Goal: Task Accomplishment & Management: Manage account settings

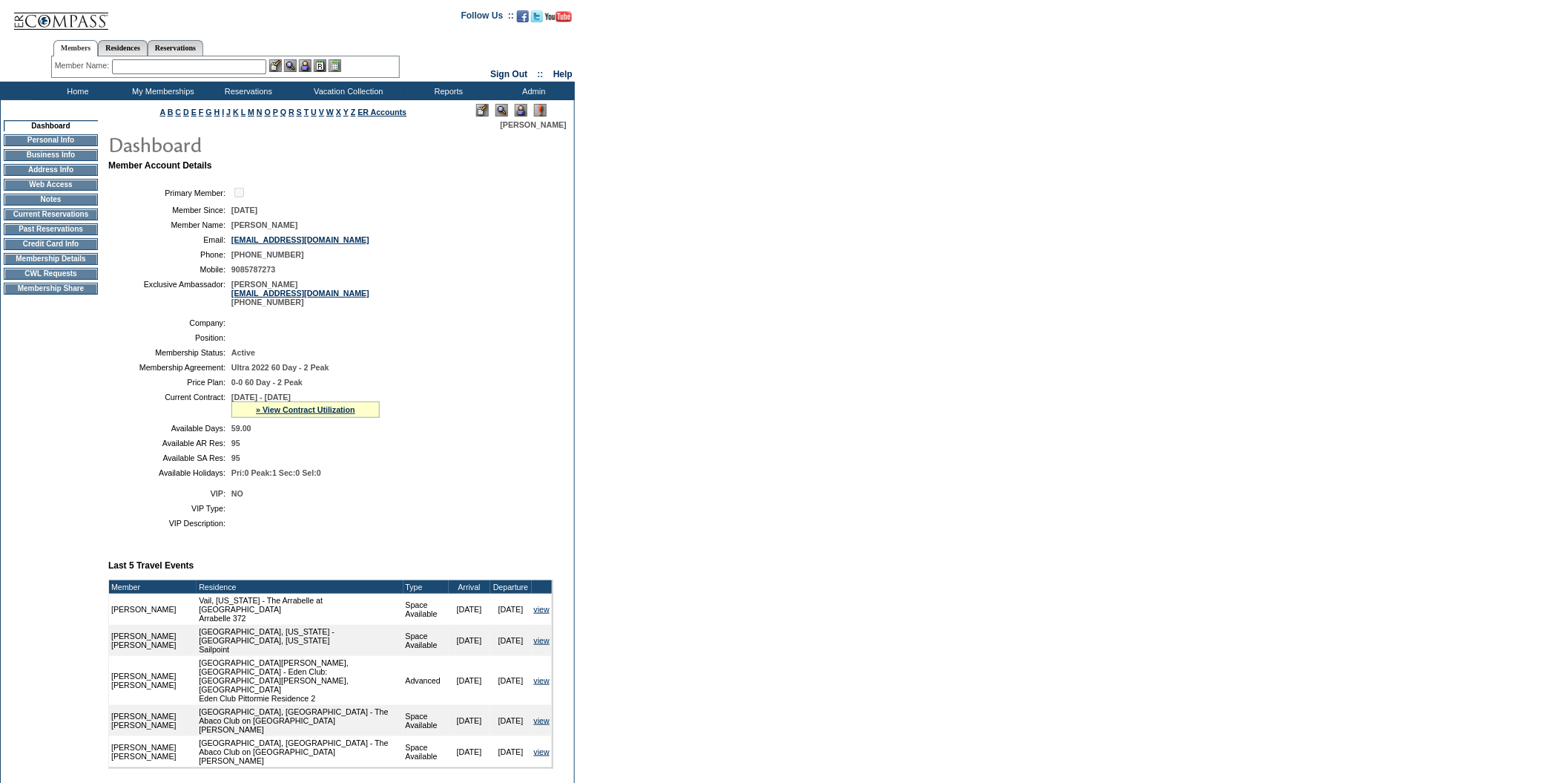
click at [206, 60] on input "text" at bounding box center [189, 67] width 155 height 15
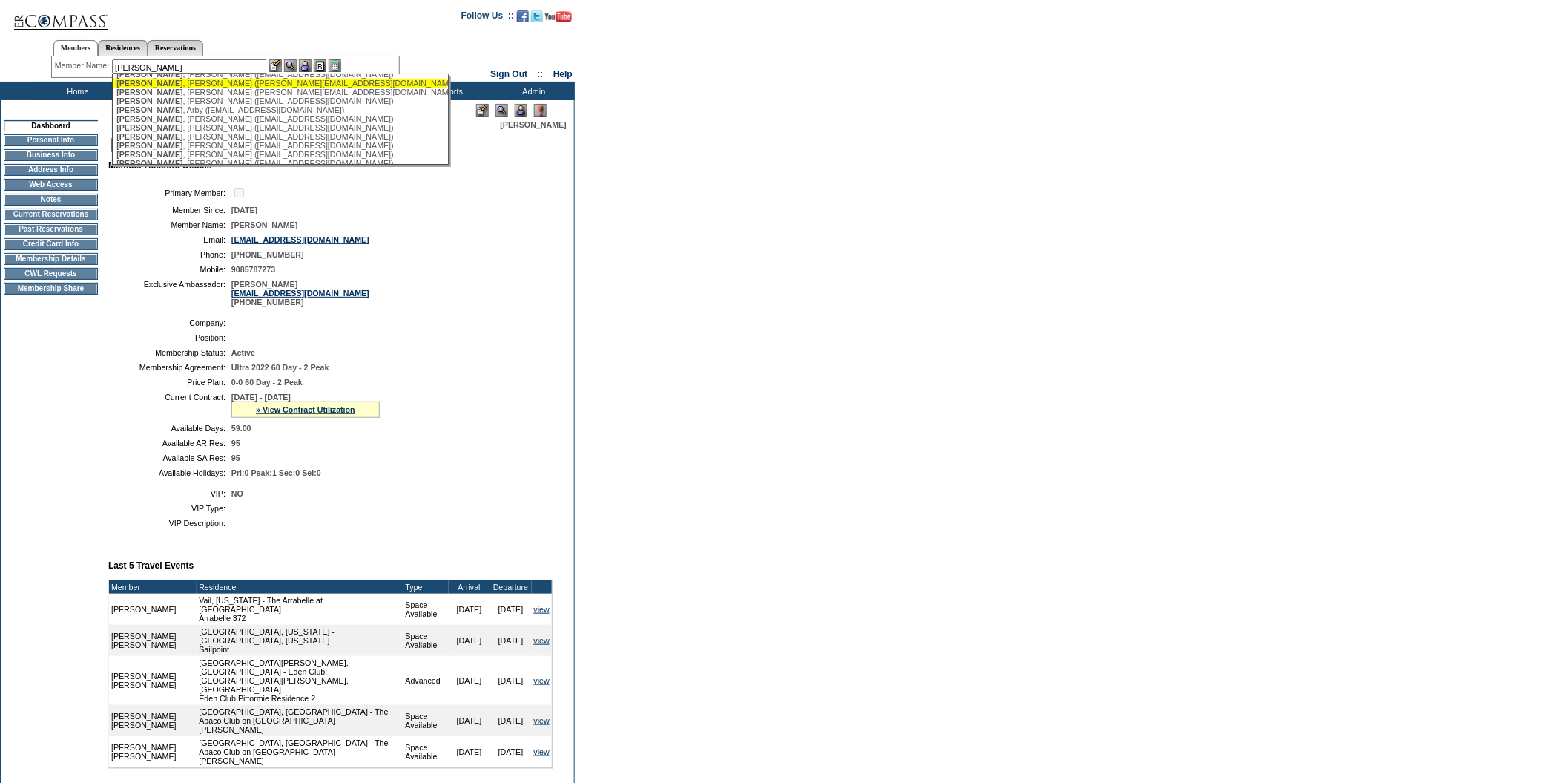
scroll to position [113, 0]
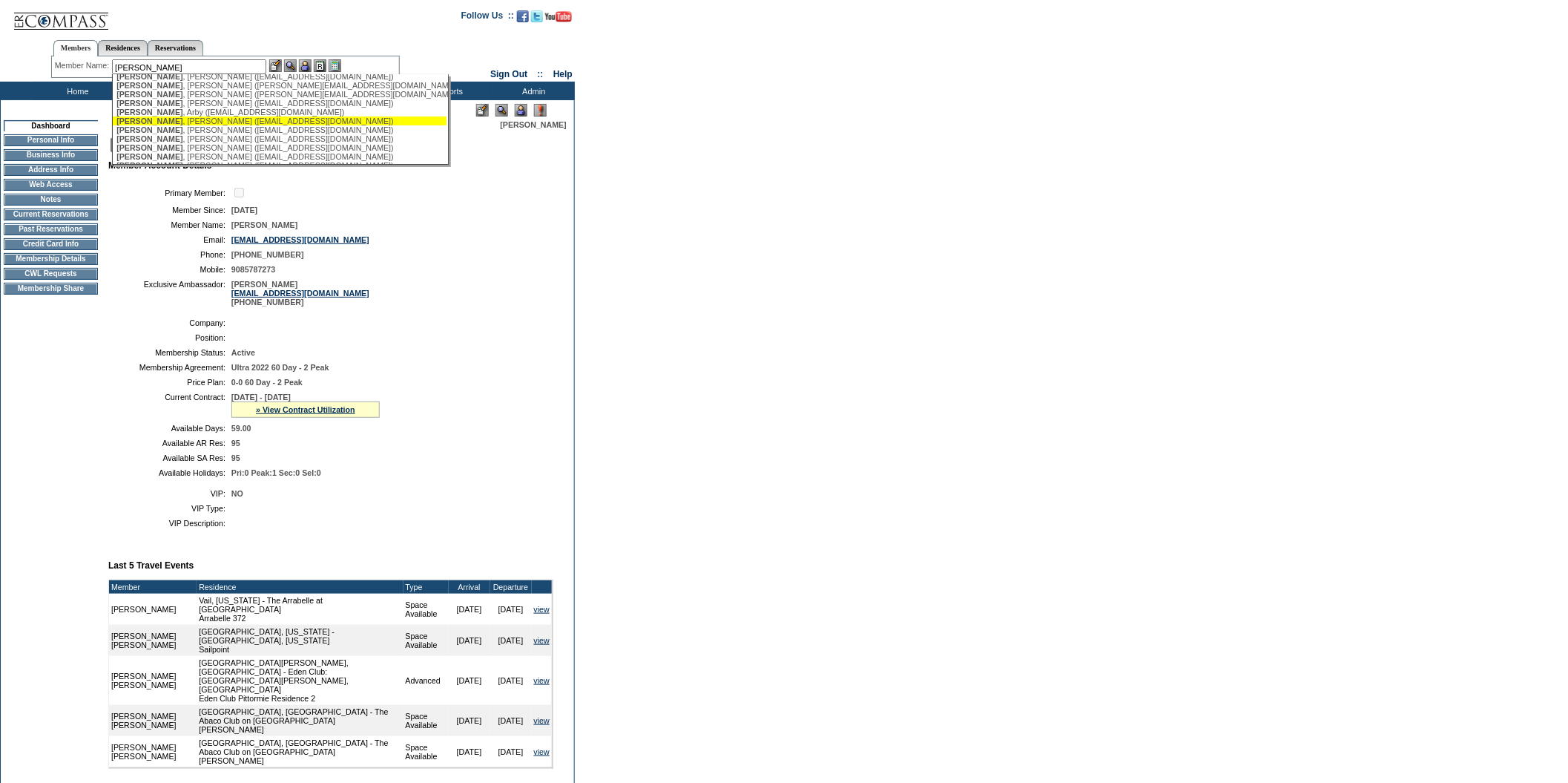
click at [207, 125] on div "Smith , Avery (avesmith07@gmail.com)" at bounding box center [279, 121] width 326 height 9
type input "Smith, Avery (avesmith07@gmail.com)"
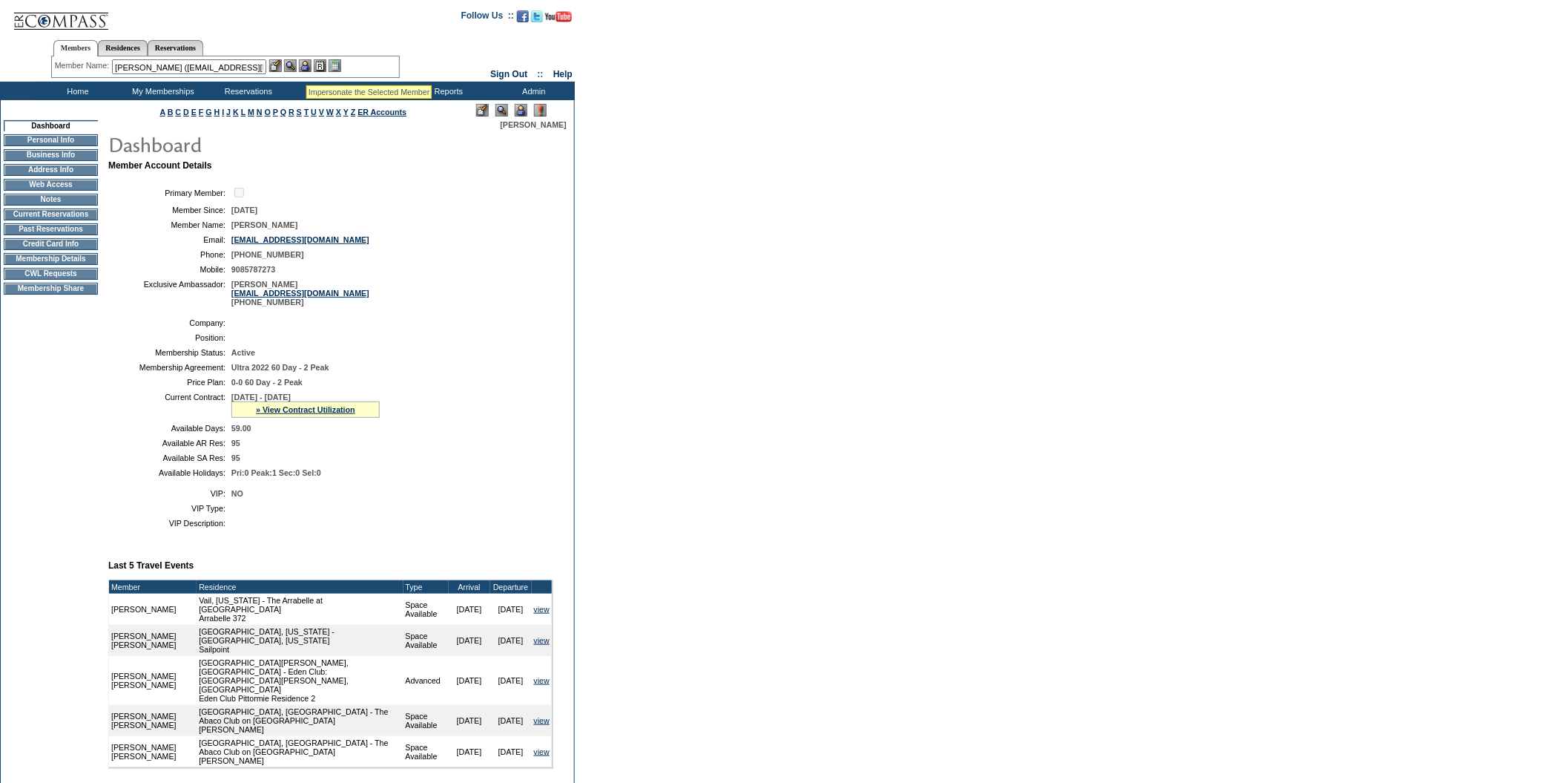
click at [306, 64] on img at bounding box center [305, 66] width 13 height 13
click at [296, 65] on img at bounding box center [291, 66] width 13 height 13
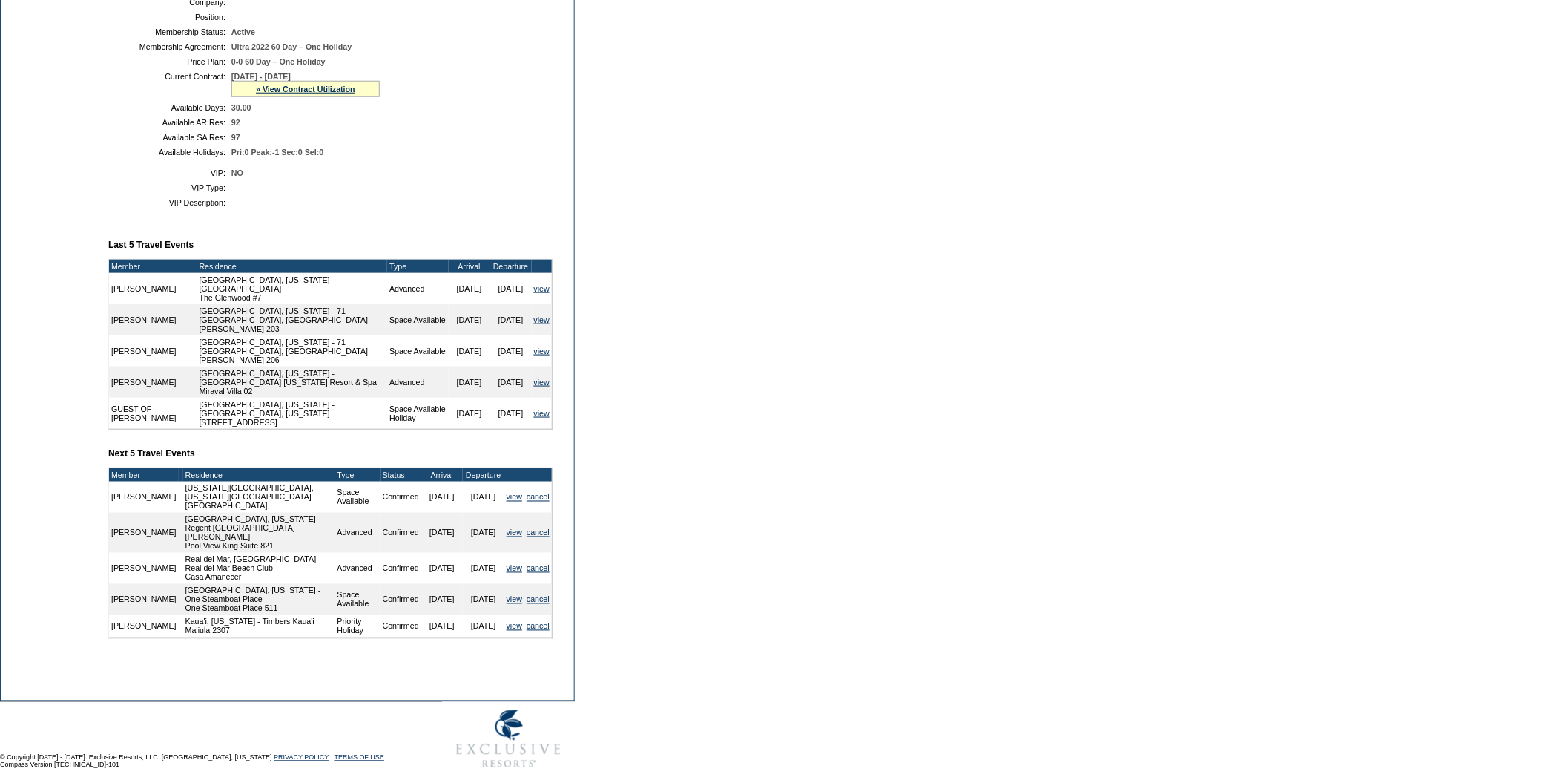
scroll to position [405, 0]
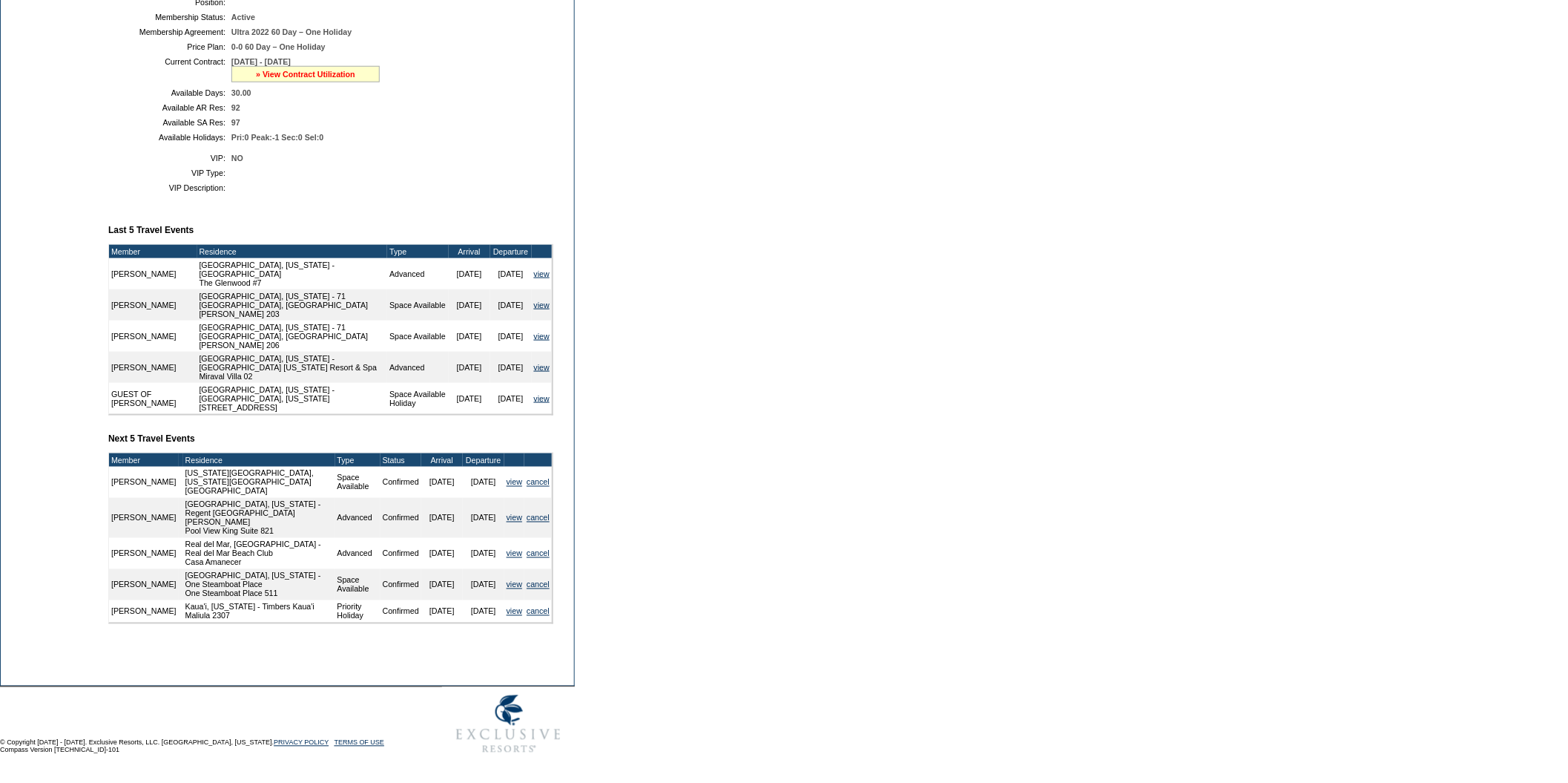
click at [304, 70] on link "» View Contract Utilization" at bounding box center [305, 74] width 100 height 9
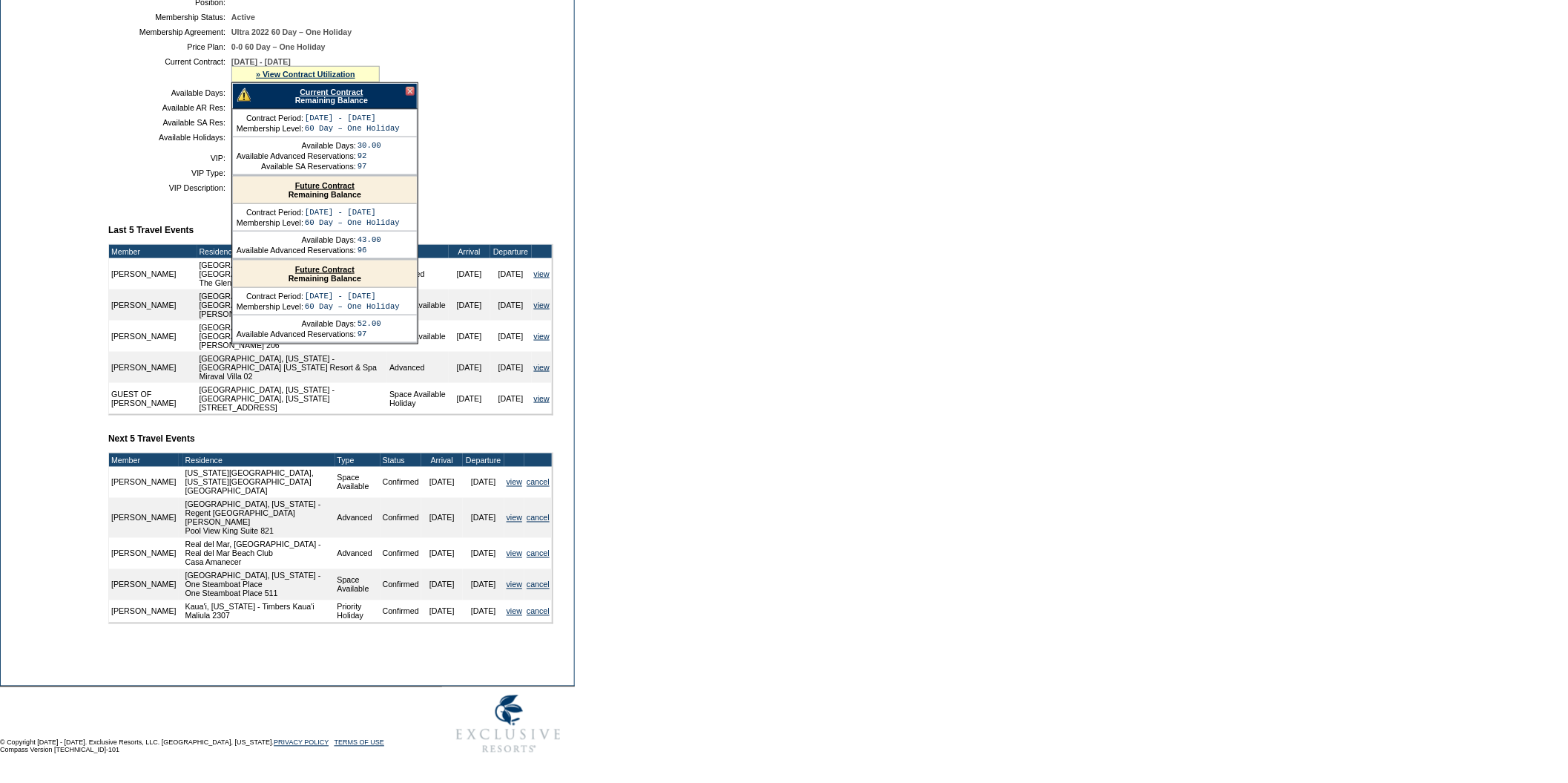
click at [69, 183] on td "Dashboard Personal Info Business Info Address Info Web Access Notes Current Res…" at bounding box center [51, 231] width 101 height 892
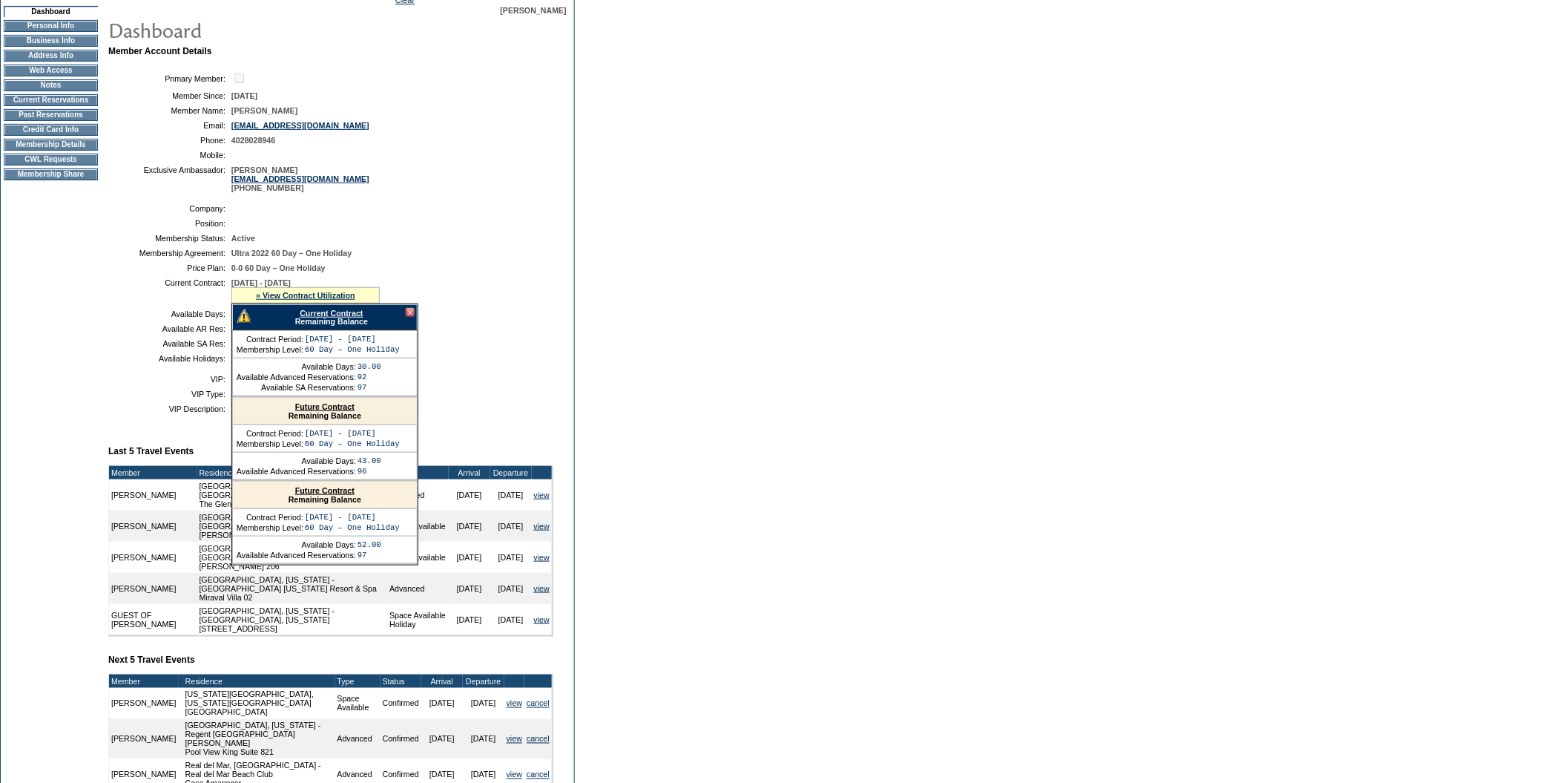
scroll to position [135, 0]
click at [65, 107] on td "Current Reservations" at bounding box center [50, 101] width 94 height 12
